Goal: Contribute content

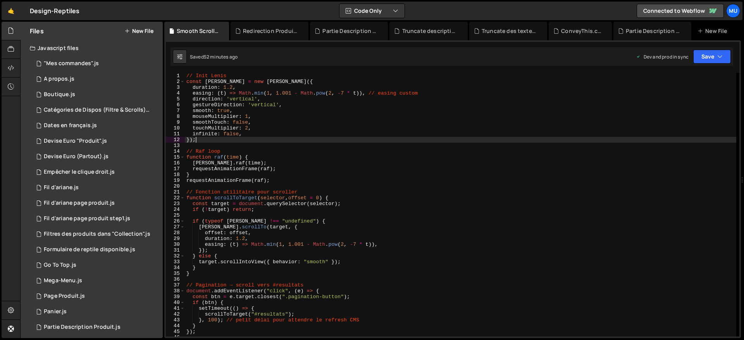
scroll to position [142, 0]
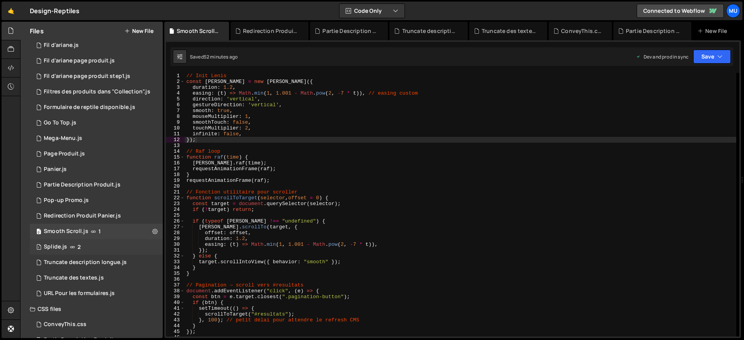
click at [103, 244] on div "1 Splide.js 2" at bounding box center [96, 246] width 133 height 15
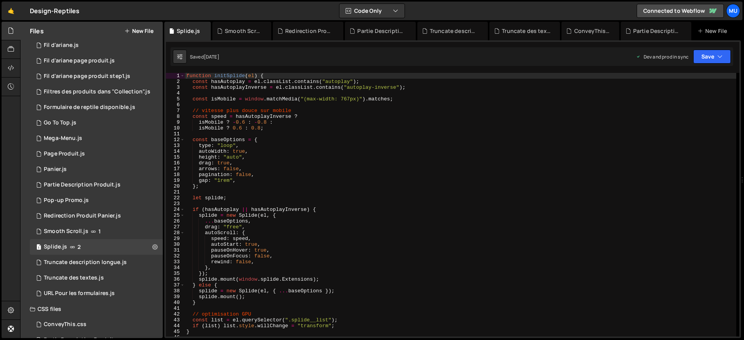
type textarea "const hasAutoplayInverse = el.classList.contains("autoplay-inverse");"
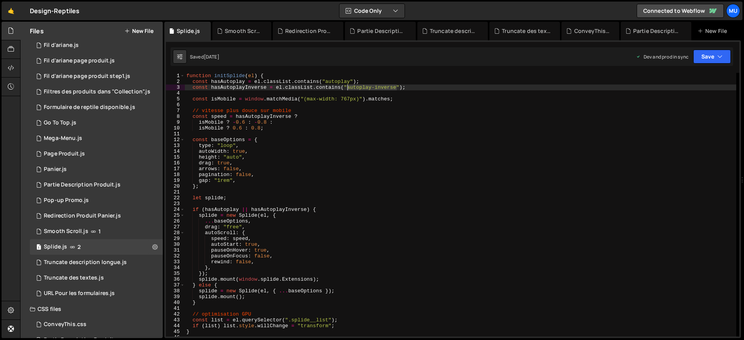
drag, startPoint x: 389, startPoint y: 86, endPoint x: 349, endPoint y: 85, distance: 39.9
click at [349, 85] on div "function initSplide ( el ) { const hasAutoplay = el . classList . contains ( "a…" at bounding box center [460, 210] width 551 height 275
click at [83, 270] on div "1 Truncate des textes.js 0" at bounding box center [96, 277] width 133 height 15
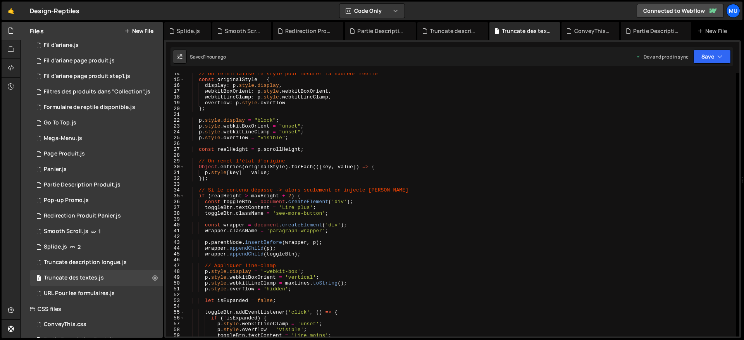
click at [275, 167] on div "// On réinitialise le style pour mesurer la hauteur réelle const originalStyle …" at bounding box center [460, 208] width 551 height 275
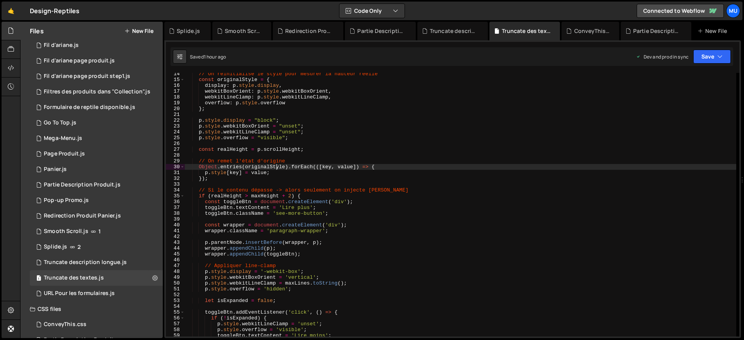
scroll to position [0, 0]
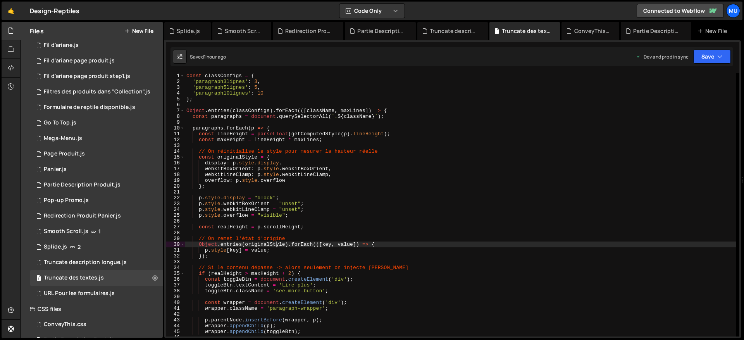
click at [297, 158] on div "const classConfigs = { 'paragraph3lignes' : 3 , 'paragraph5lignes' : 5 , 'parag…" at bounding box center [460, 210] width 551 height 275
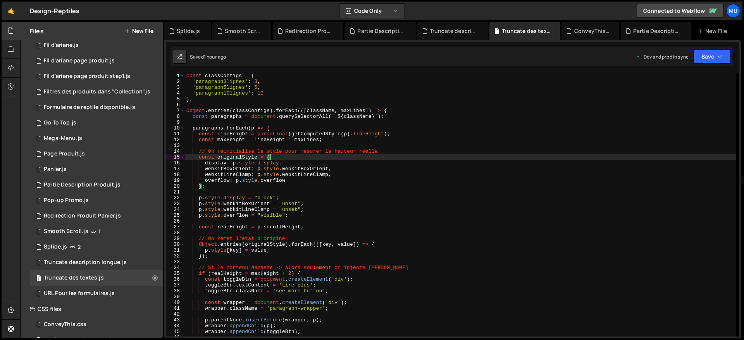
type textarea "});"
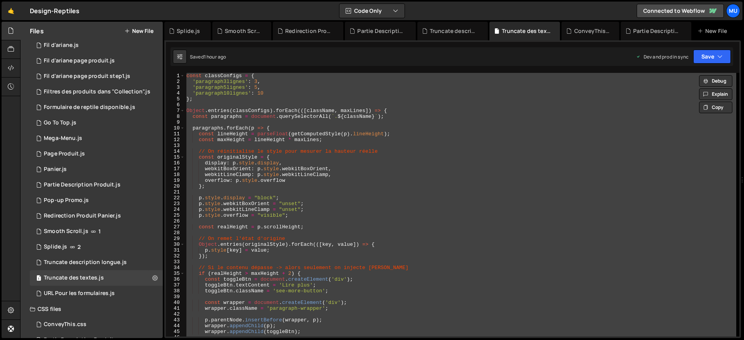
click at [100, 26] on div "Files New File" at bounding box center [92, 31] width 142 height 19
click at [140, 31] on button "New File" at bounding box center [138, 31] width 29 height 6
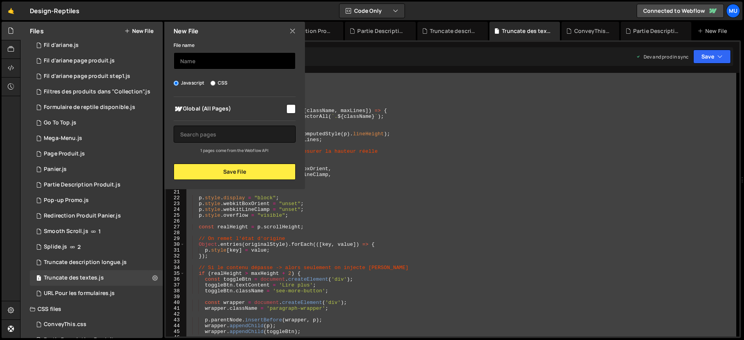
click at [256, 64] on input "text" at bounding box center [235, 60] width 122 height 17
type input "Collection - Truncate (ScrollTop)"
click at [292, 32] on icon at bounding box center [292, 31] width 6 height 9
